Goal: Task Accomplishment & Management: Complete application form

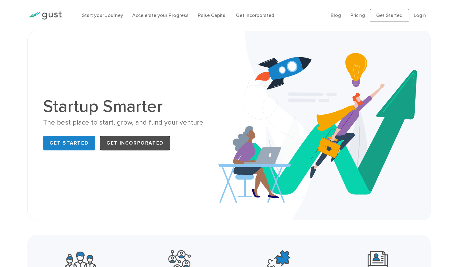
click at [142, 151] on link "Get Incorporated" at bounding box center [135, 143] width 70 height 15
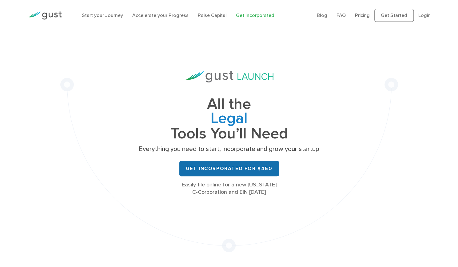
click at [233, 176] on link "Get Incorporated for $450" at bounding box center [229, 168] width 100 height 15
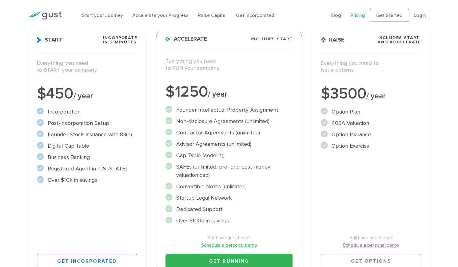
scroll to position [92, 0]
